Goal: Entertainment & Leisure: Consume media (video, audio)

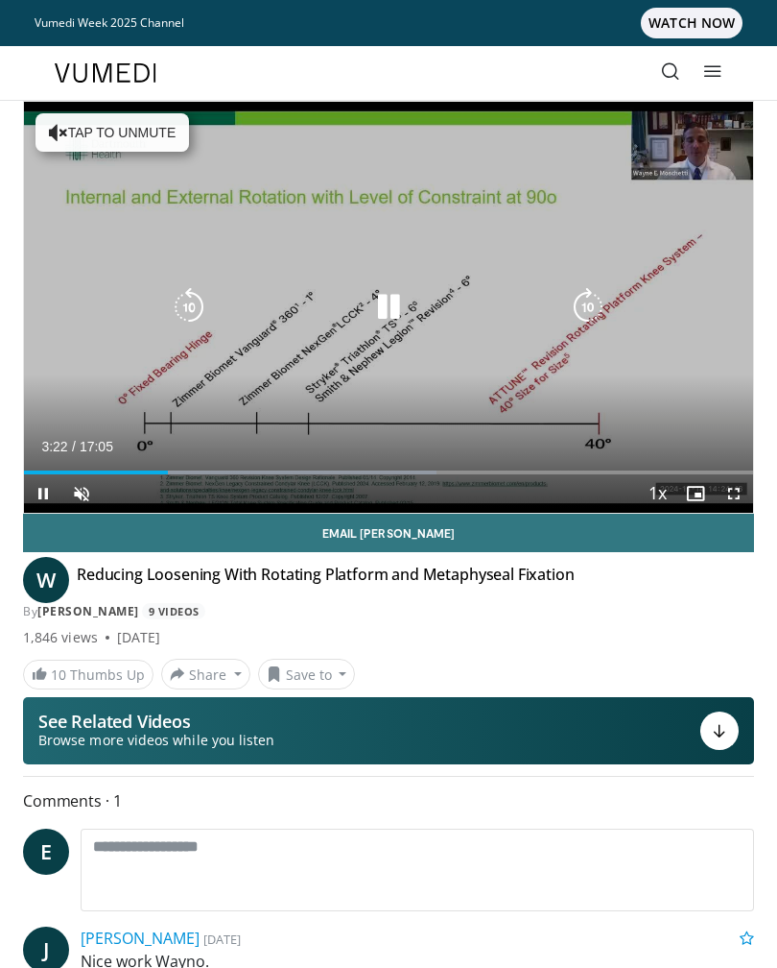
click at [597, 288] on icon "Video Player" at bounding box center [588, 307] width 38 height 38
click at [590, 299] on icon "Video Player" at bounding box center [588, 307] width 38 height 38
click at [593, 297] on icon "Video Player" at bounding box center [588, 307] width 38 height 38
click at [187, 471] on div "Progress Bar" at bounding box center [118, 472] width 188 height 4
